Goal: Information Seeking & Learning: Learn about a topic

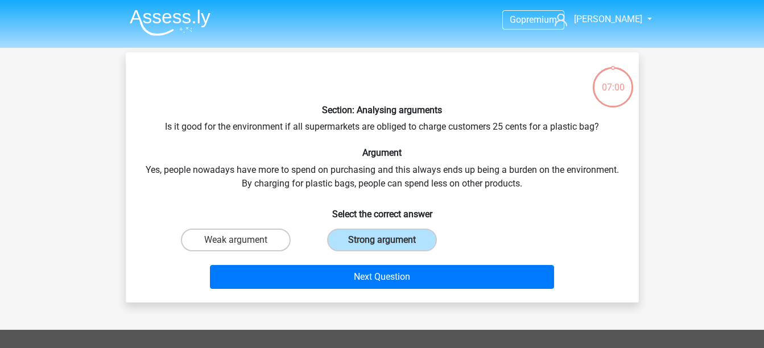
scroll to position [52, 0]
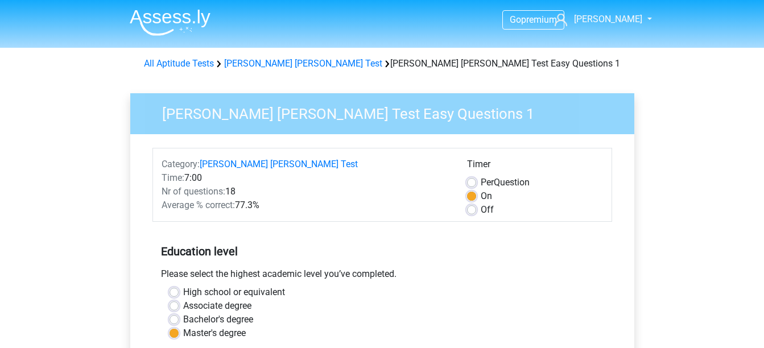
scroll to position [290, 0]
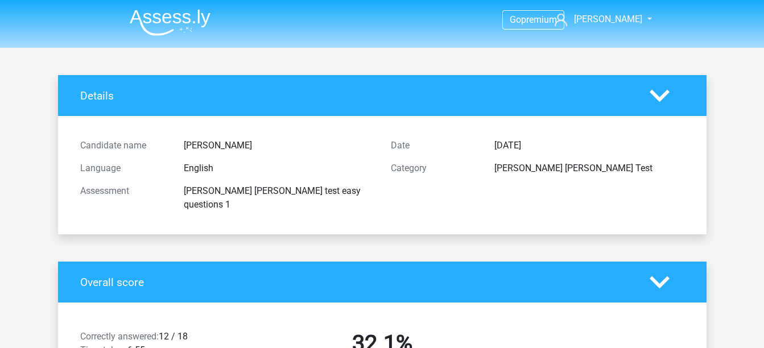
scroll to position [2359, 0]
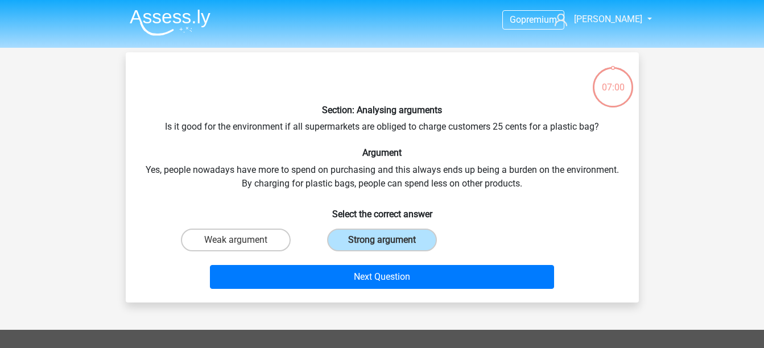
scroll to position [52, 0]
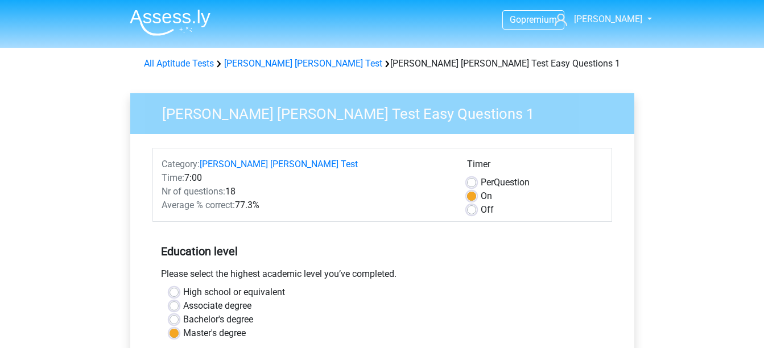
scroll to position [330, 0]
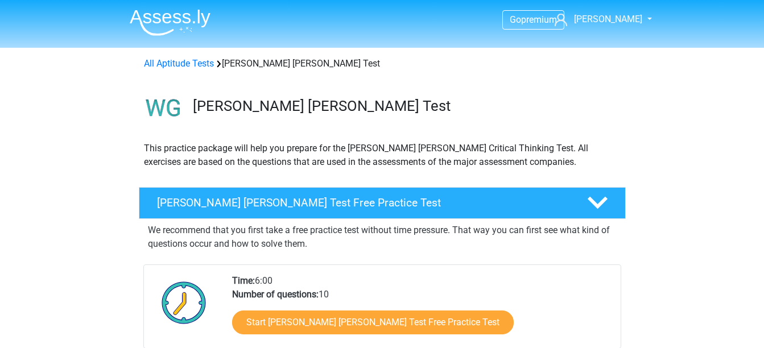
scroll to position [147, 0]
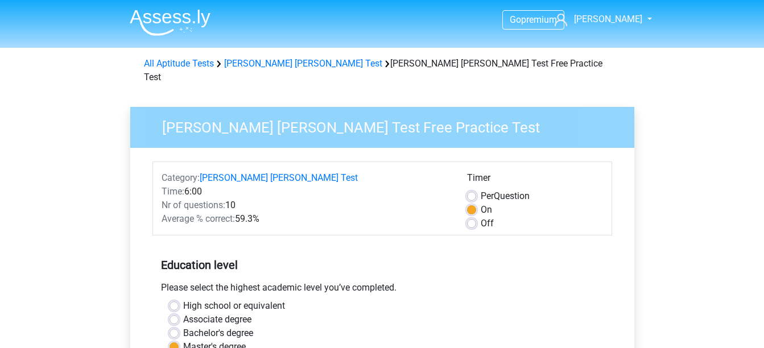
scroll to position [286, 0]
